Goal: Find specific page/section: Find specific page/section

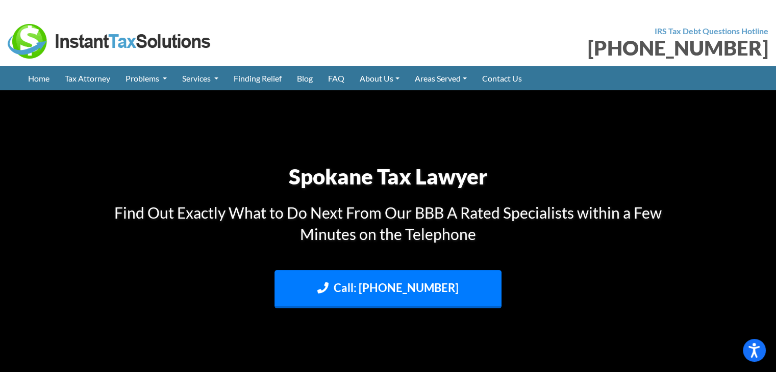
click at [446, 34] on div "IRS Tax Debt Questions Hotline 509-598-3014" at bounding box center [582, 41] width 388 height 35
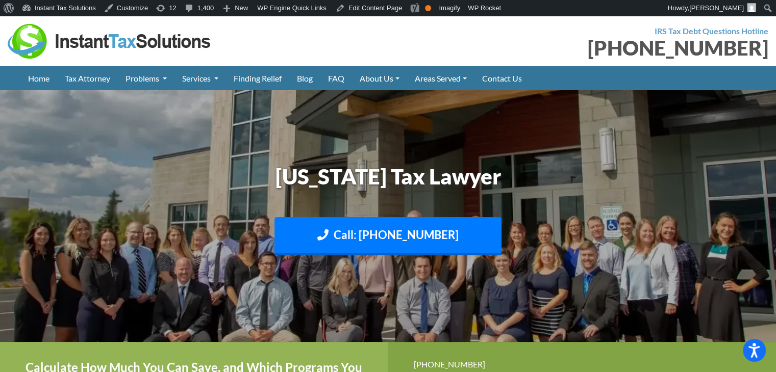
click at [361, 41] on div at bounding box center [194, 41] width 373 height 35
click at [56, 37] on img at bounding box center [110, 41] width 204 height 35
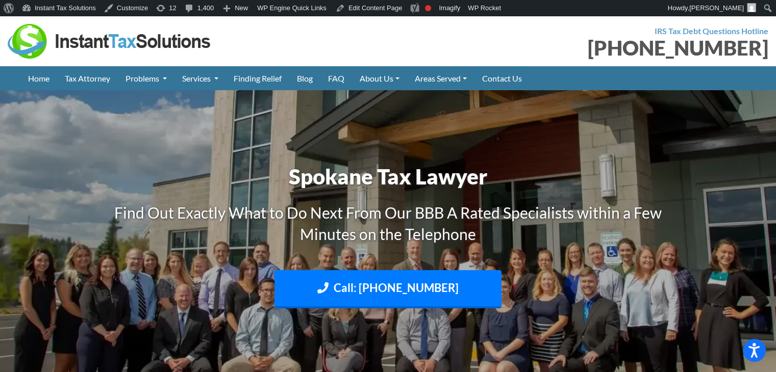
click at [56, 34] on img at bounding box center [110, 41] width 204 height 35
click at [57, 42] on img at bounding box center [110, 41] width 204 height 35
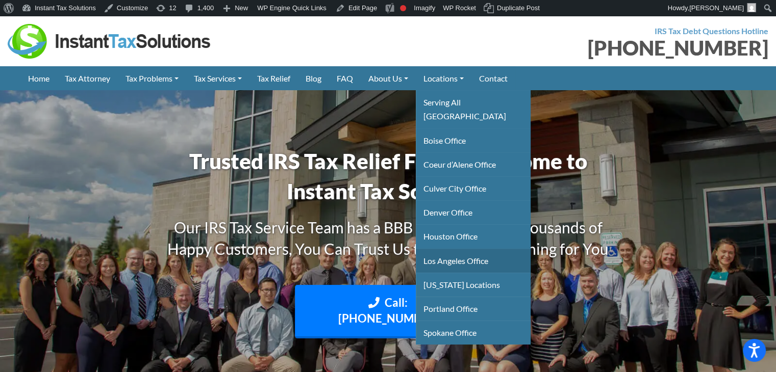
click at [459, 251] on link "Los Angeles Office" at bounding box center [473, 261] width 115 height 24
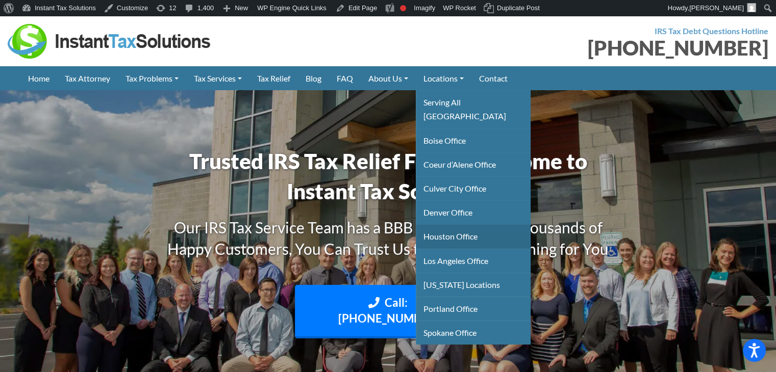
click at [469, 224] on link "Houston Office" at bounding box center [473, 236] width 115 height 24
